Goal: Task Accomplishment & Management: Use online tool/utility

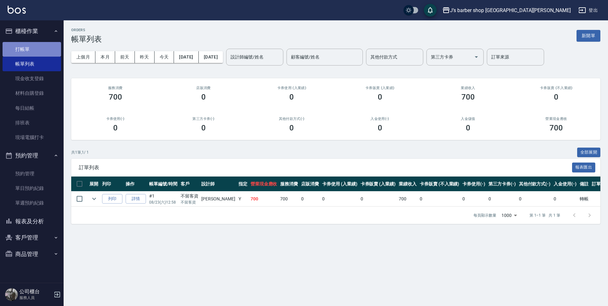
click at [52, 53] on link "打帳單" at bounding box center [32, 49] width 58 height 15
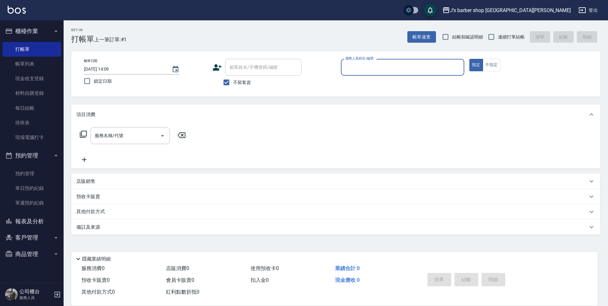
click at [348, 69] on input "服務人員姓名/編號" at bounding box center [403, 67] width 118 height 11
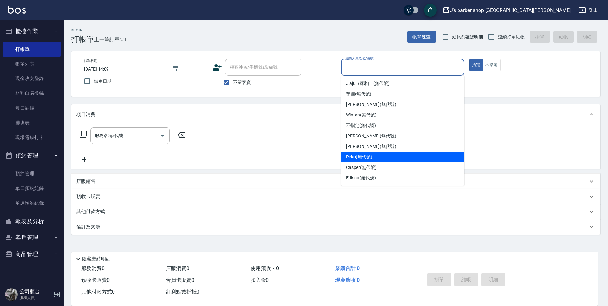
click at [361, 152] on div "Peko (無代號)" at bounding box center [402, 157] width 123 height 10
type input "Peko(無代號)"
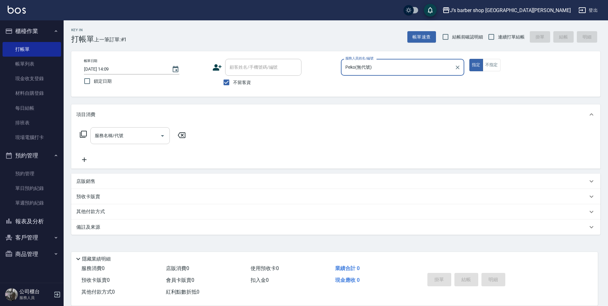
click at [157, 137] on input "服務名稱/代號" at bounding box center [125, 135] width 64 height 11
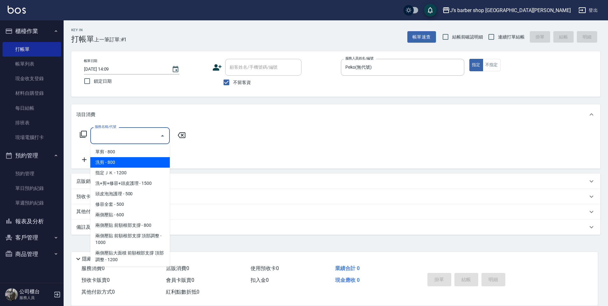
click at [149, 159] on span "洗剪 - 800" at bounding box center [129, 162] width 79 height 10
type input "洗剪(101)"
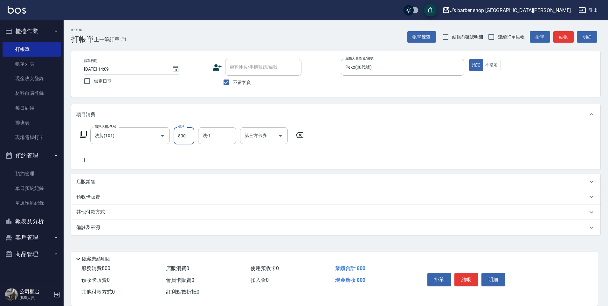
click at [187, 139] on input "800" at bounding box center [184, 135] width 21 height 17
type input "500"
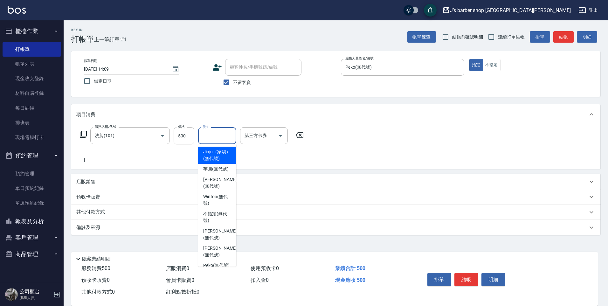
click at [223, 136] on input "洗-1" at bounding box center [217, 135] width 32 height 11
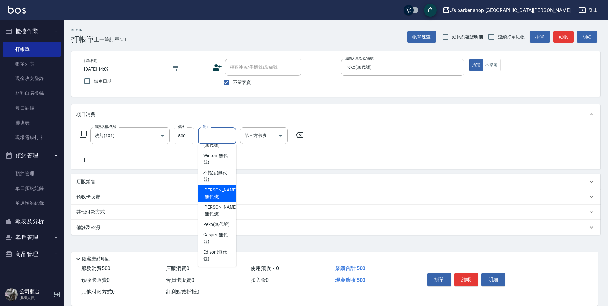
scroll to position [54, 0]
click at [223, 226] on span "Peko (無代號)" at bounding box center [216, 224] width 26 height 7
type input "Peko(無代號)"
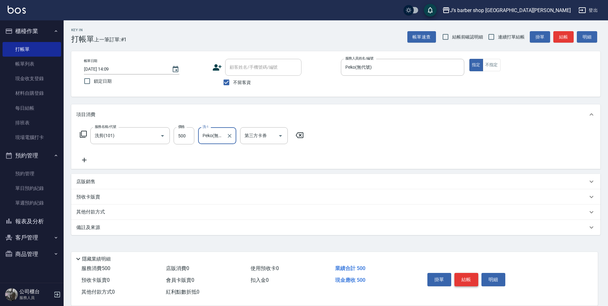
click at [460, 273] on button "結帳" at bounding box center [466, 279] width 24 height 13
